Goal: Task Accomplishment & Management: Use online tool/utility

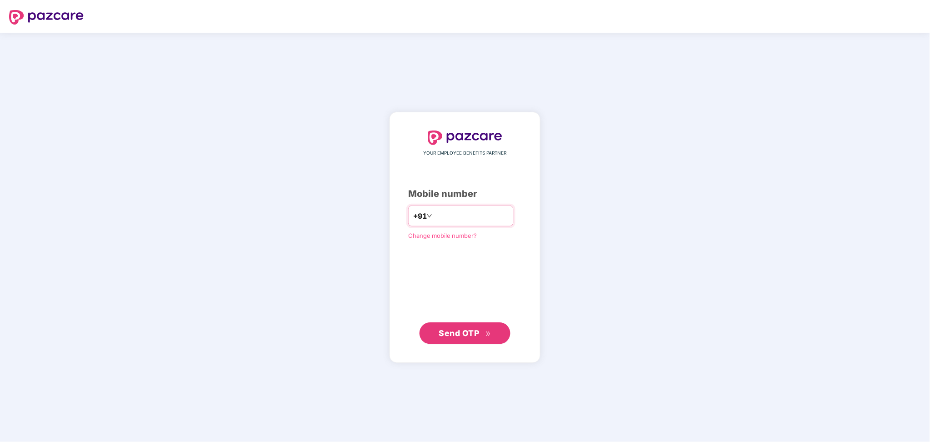
type input "**********"
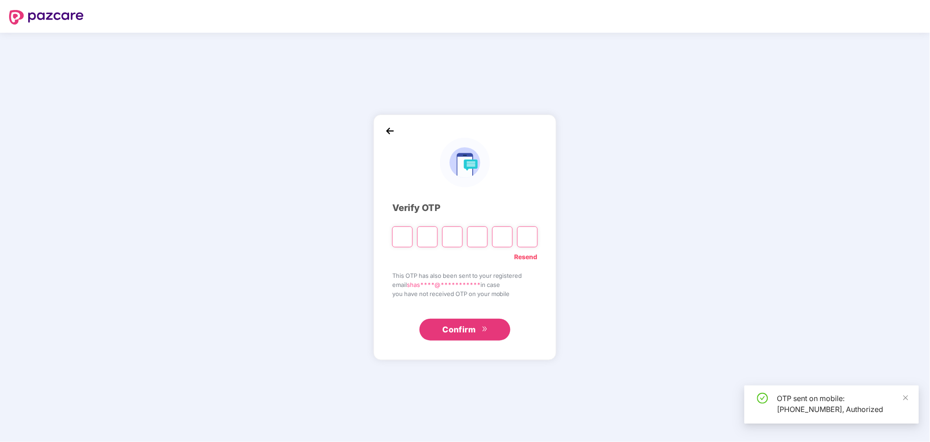
paste input "*"
type input "*"
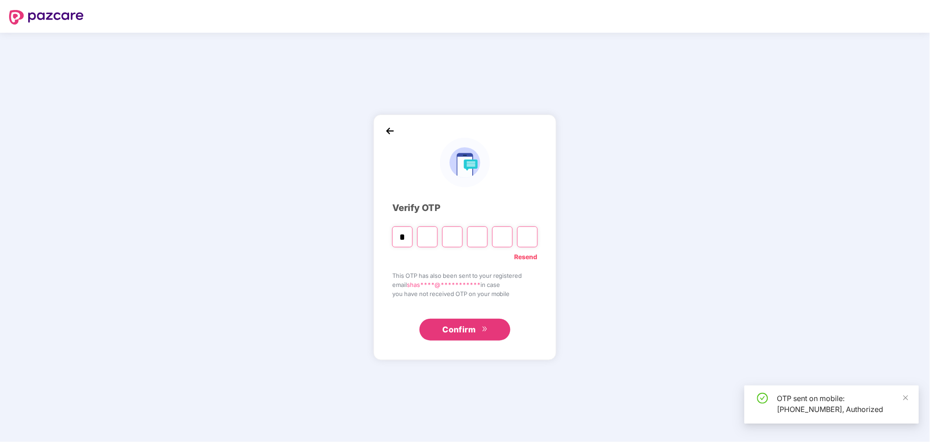
type input "*"
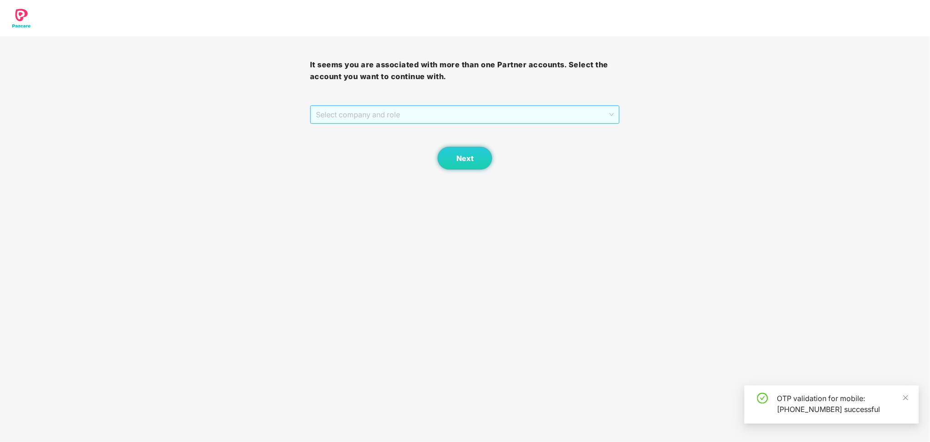
click at [453, 120] on span "Select company and role" at bounding box center [465, 114] width 298 height 17
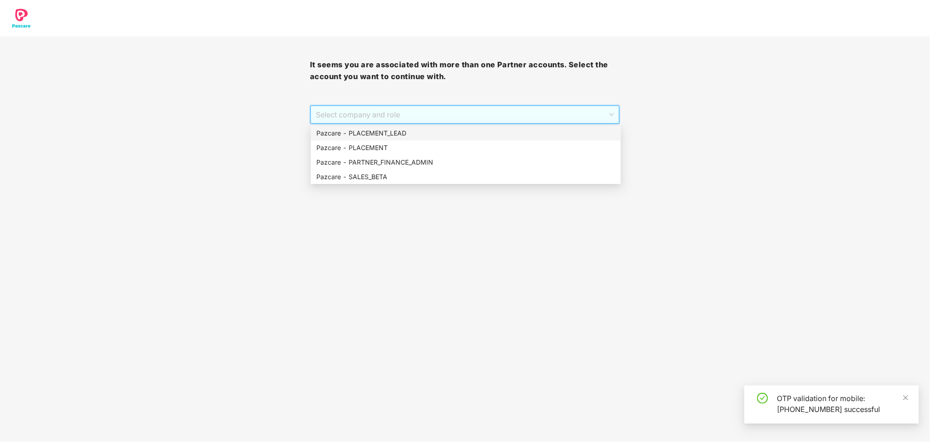
click at [373, 129] on div "Pazcare - PLACEMENT_LEAD" at bounding box center [465, 133] width 299 height 10
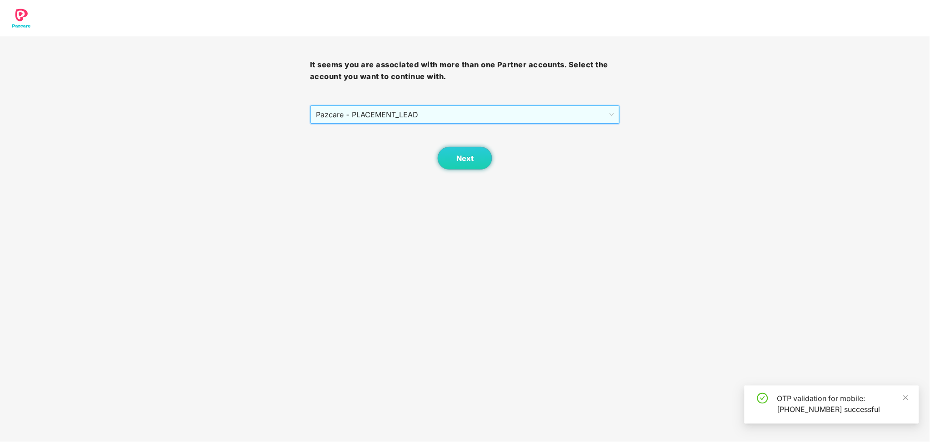
click at [431, 150] on div "Next" at bounding box center [465, 146] width 310 height 45
click at [459, 157] on span "Next" at bounding box center [464, 158] width 17 height 9
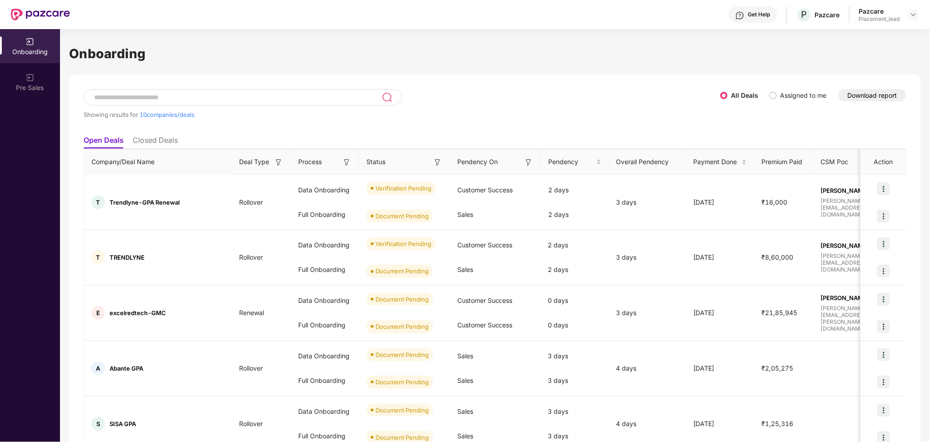
click at [867, 96] on button "Download report" at bounding box center [872, 95] width 68 height 12
